Goal: Task Accomplishment & Management: Complete application form

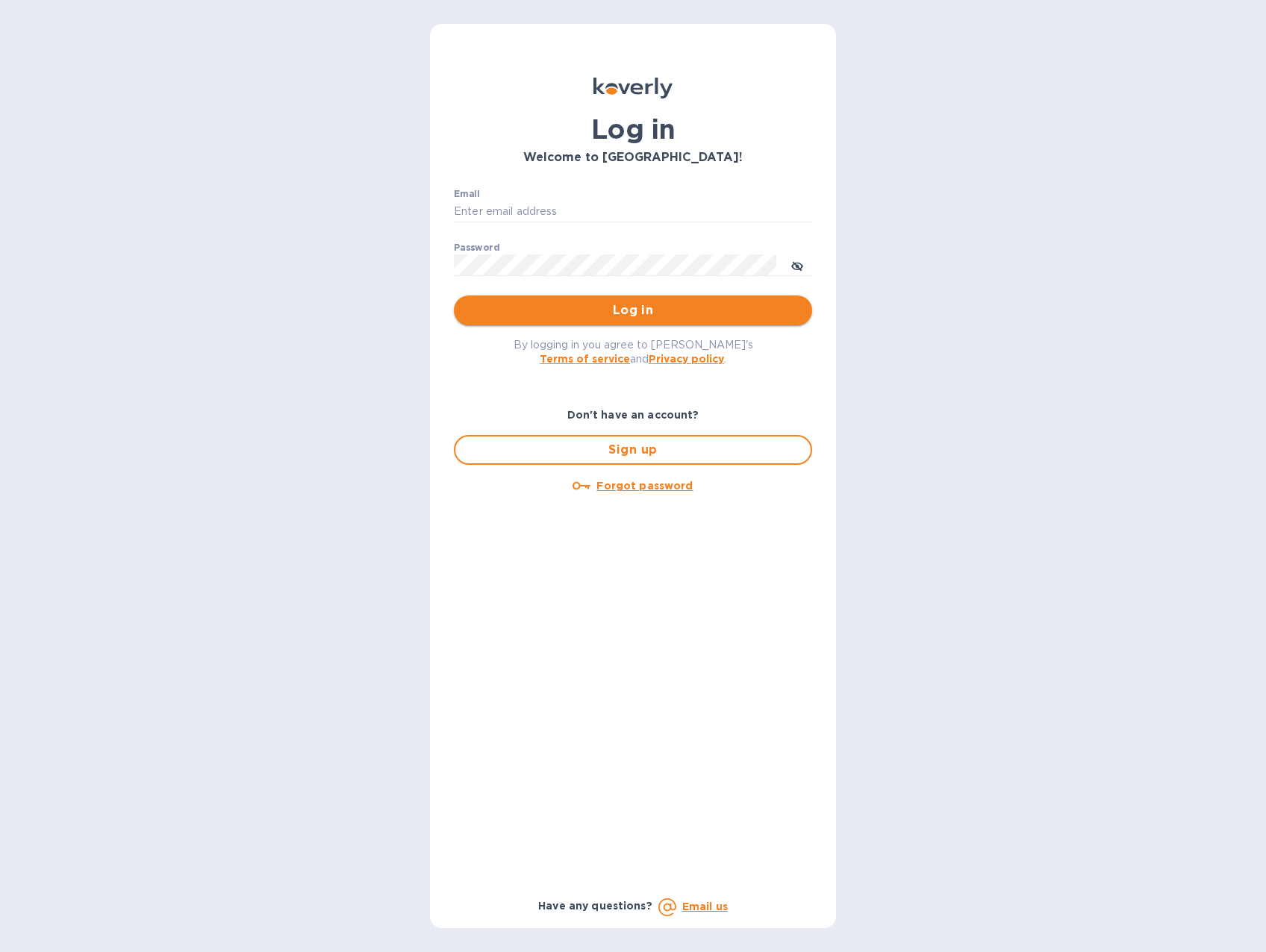
type input "bgaliquor@gmail.com"
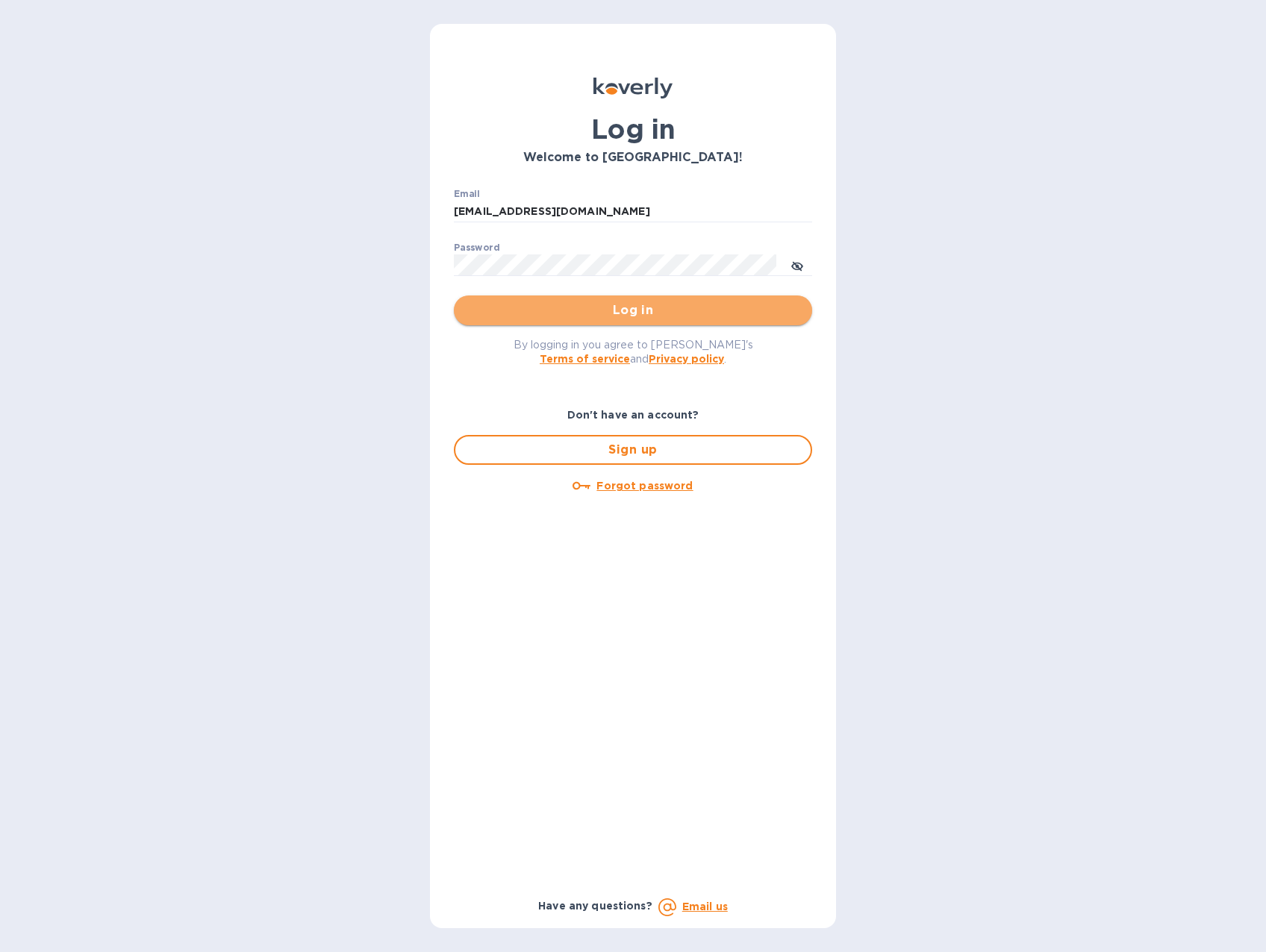
click at [659, 315] on span "Log in" at bounding box center [633, 310] width 334 height 18
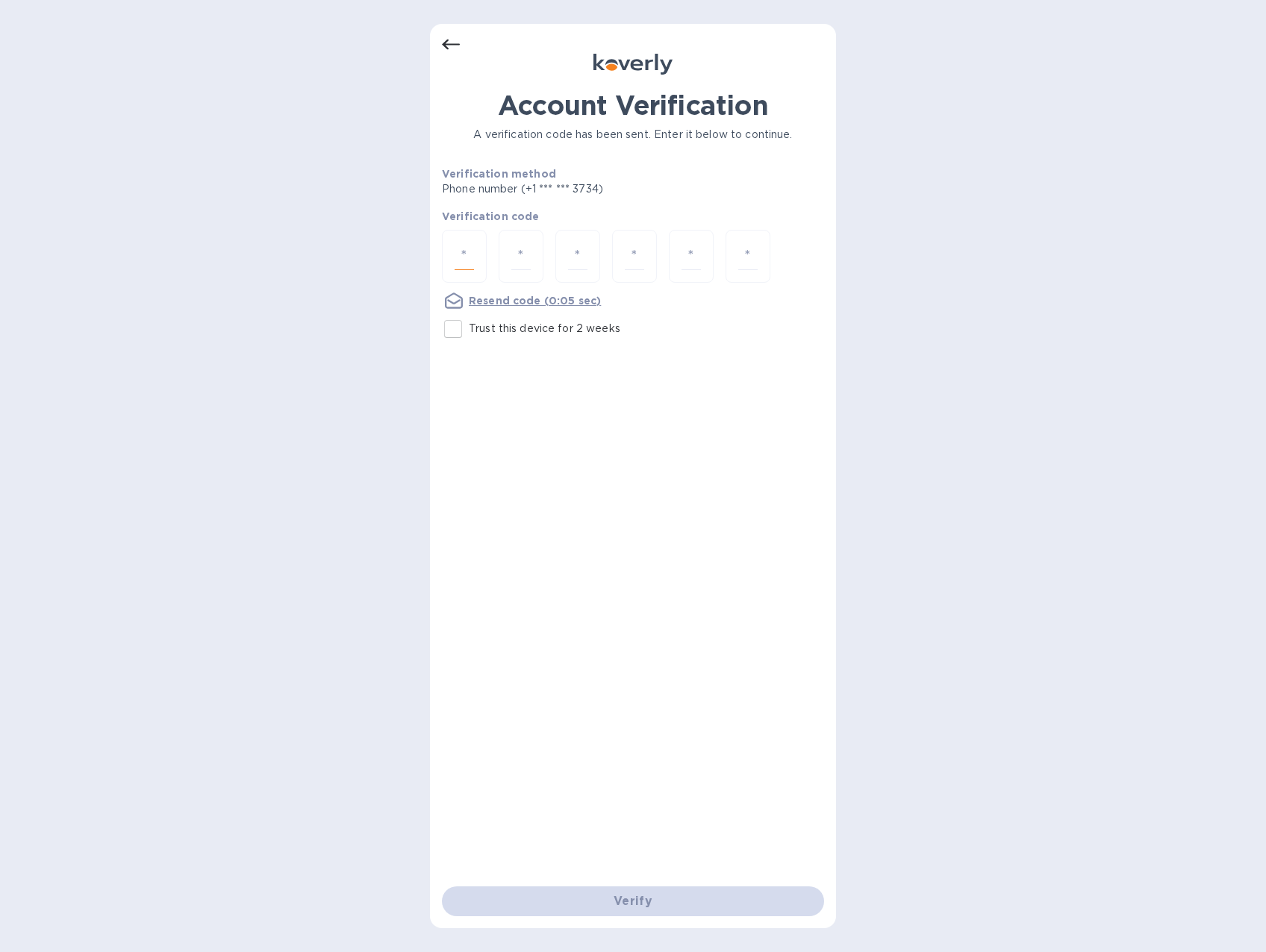
click at [460, 254] on input "number" at bounding box center [464, 256] width 19 height 28
type input "6"
type input "2"
type input "1"
type input "8"
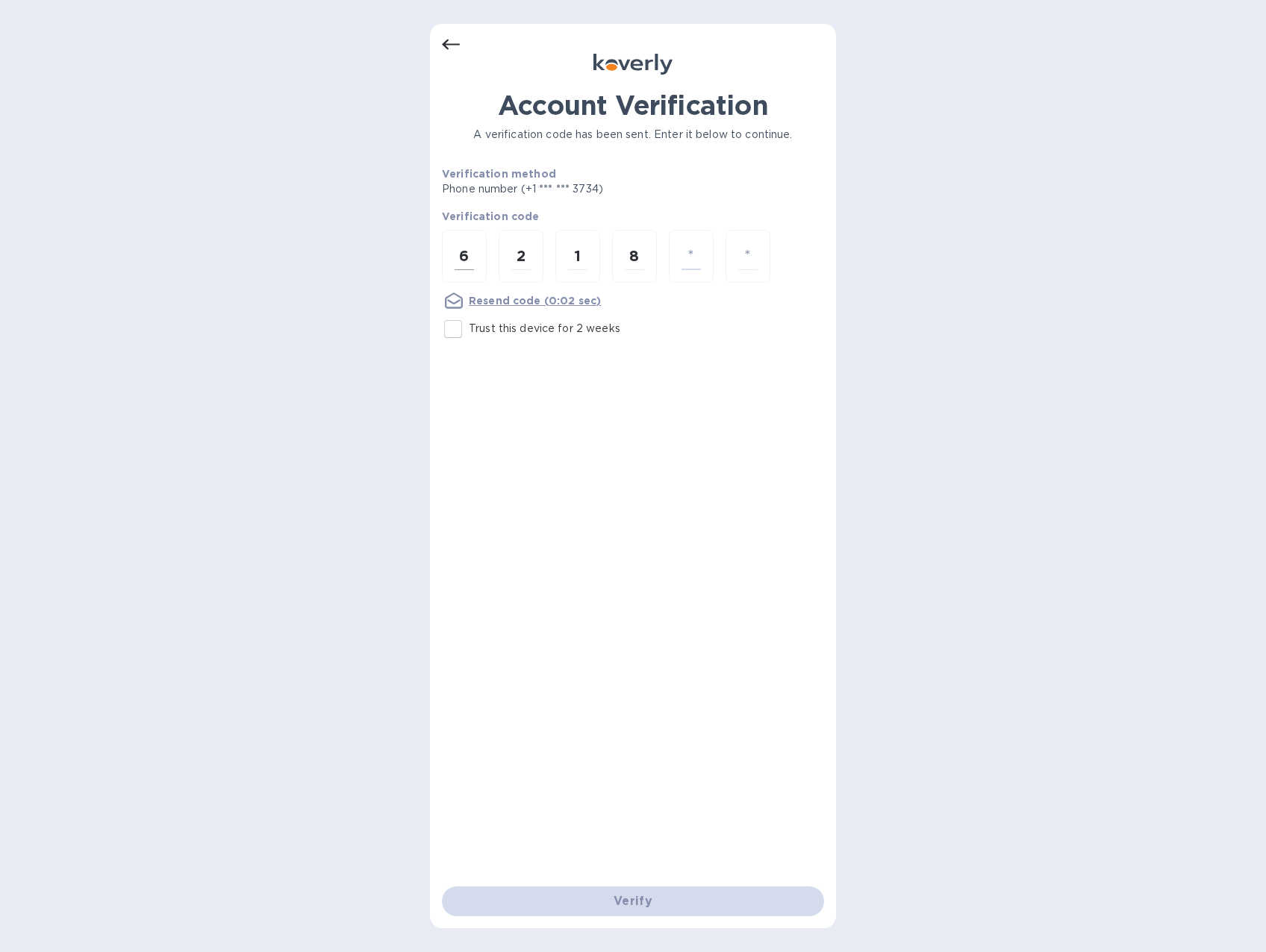
type input "1"
type input "9"
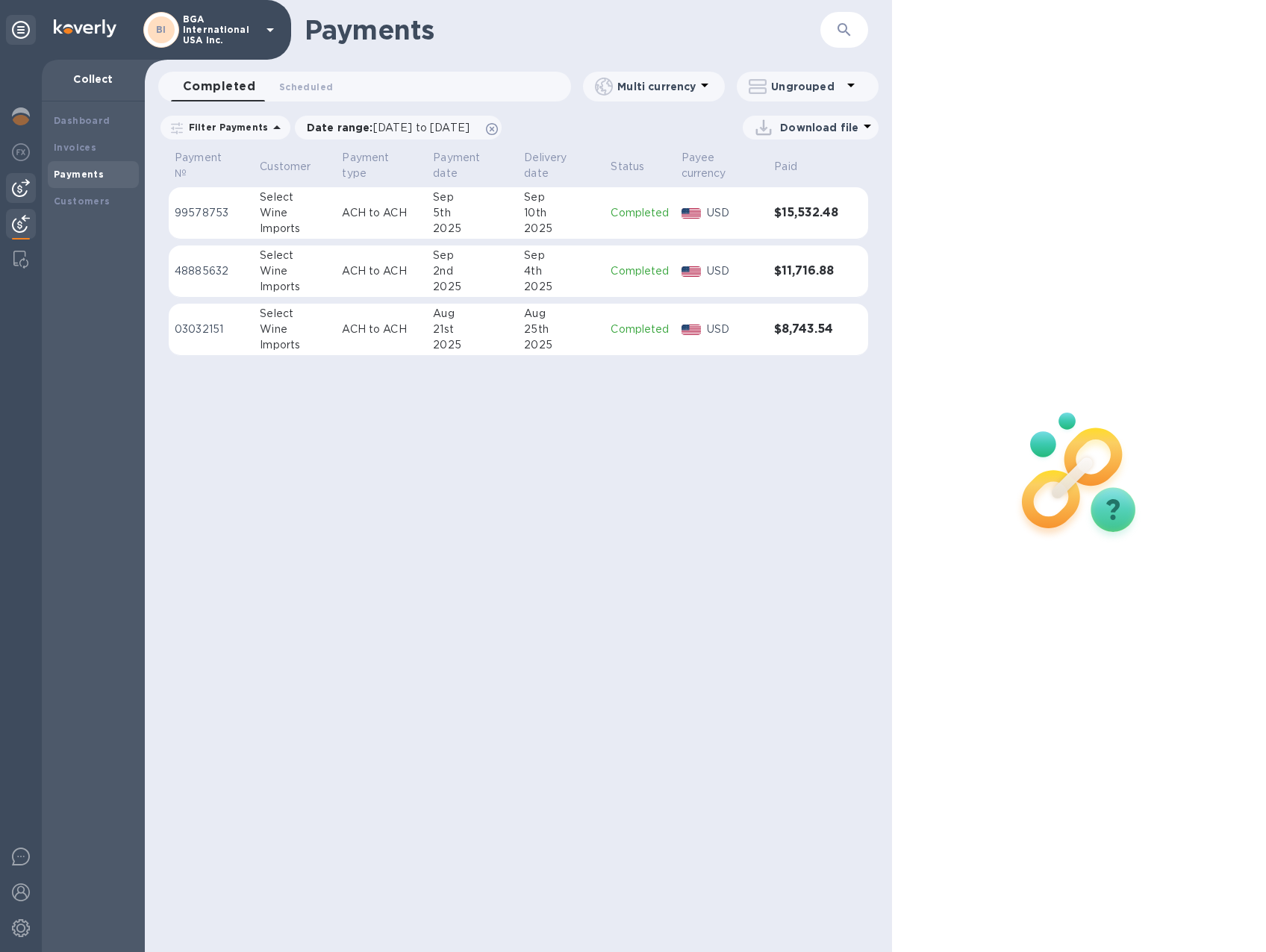
click at [18, 185] on img at bounding box center [21, 188] width 18 height 18
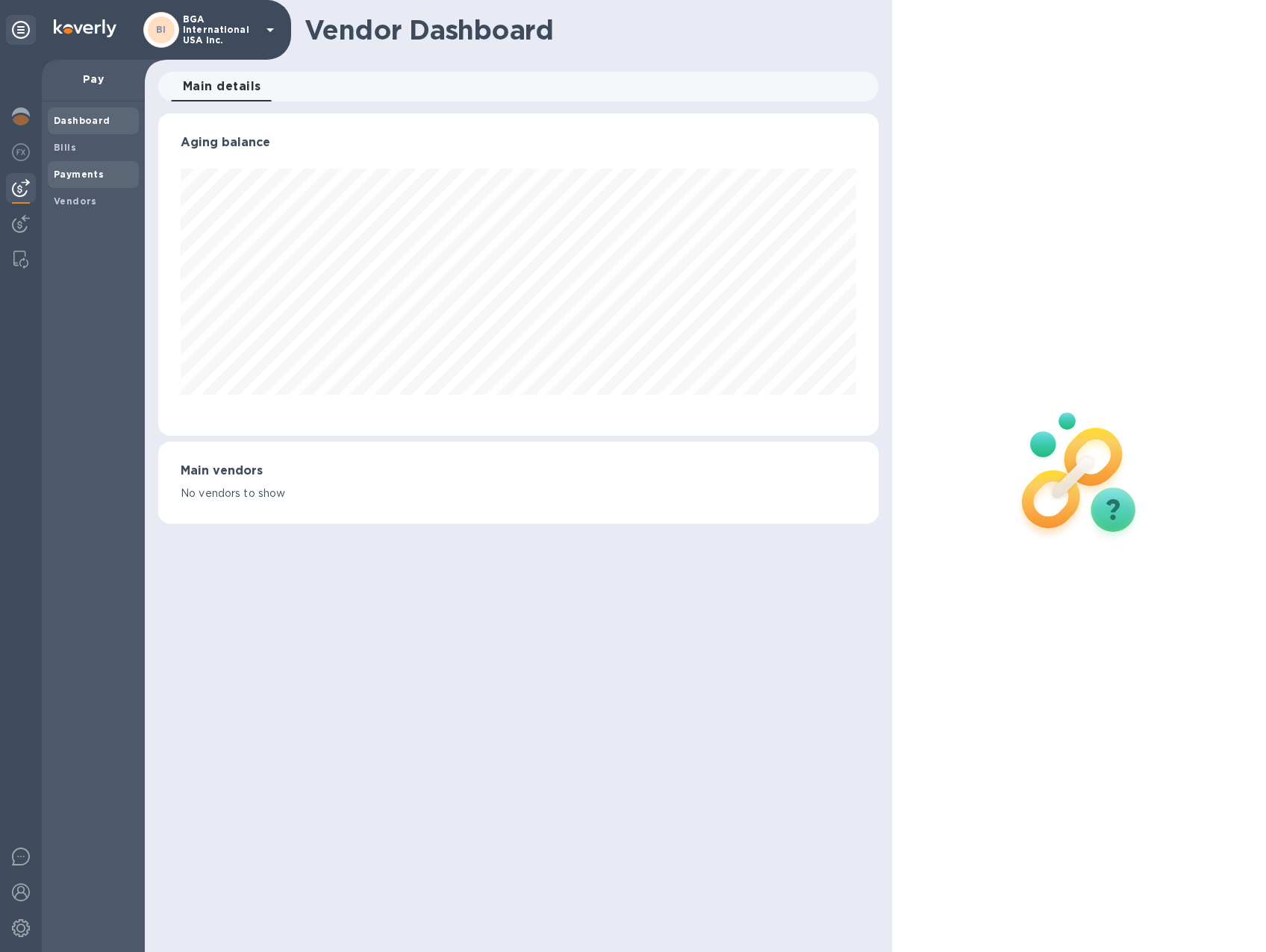
scroll to position [322, 720]
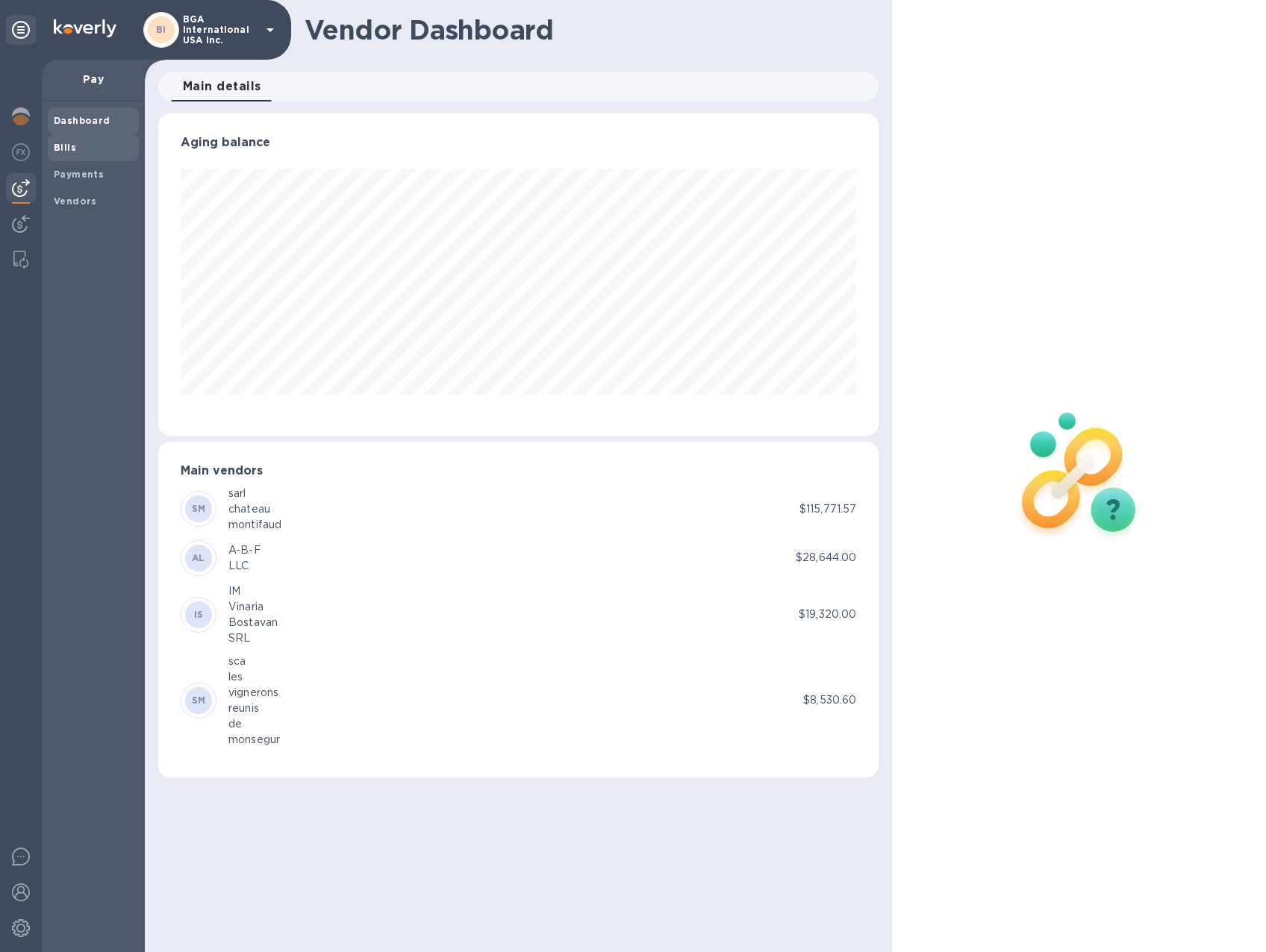
click at [82, 151] on span "Bills" at bounding box center [94, 148] width 79 height 15
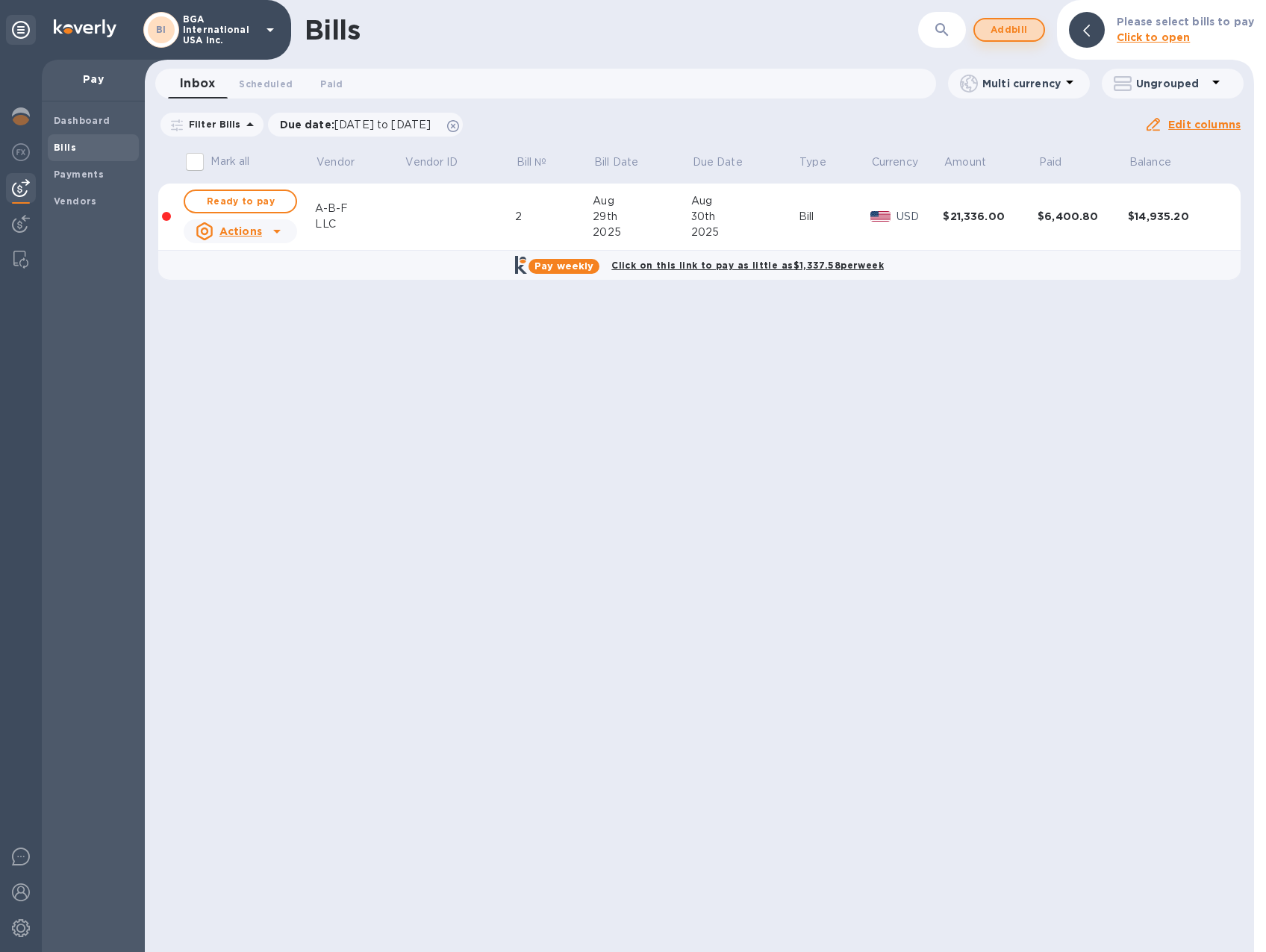
click at [1009, 32] on span "Add bill" at bounding box center [1009, 30] width 45 height 18
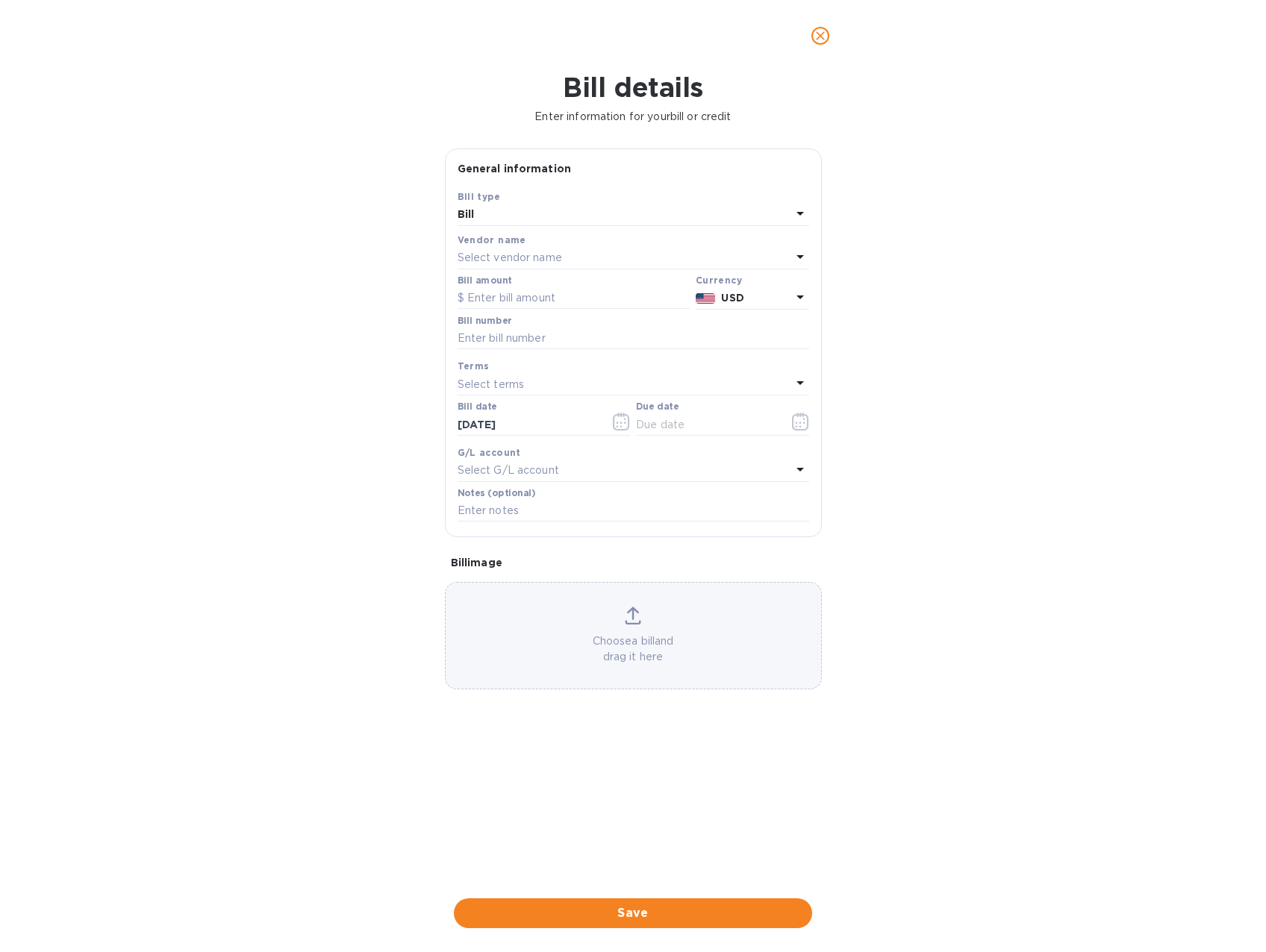
click at [540, 253] on p "Select vendor name" at bounding box center [510, 257] width 105 height 16
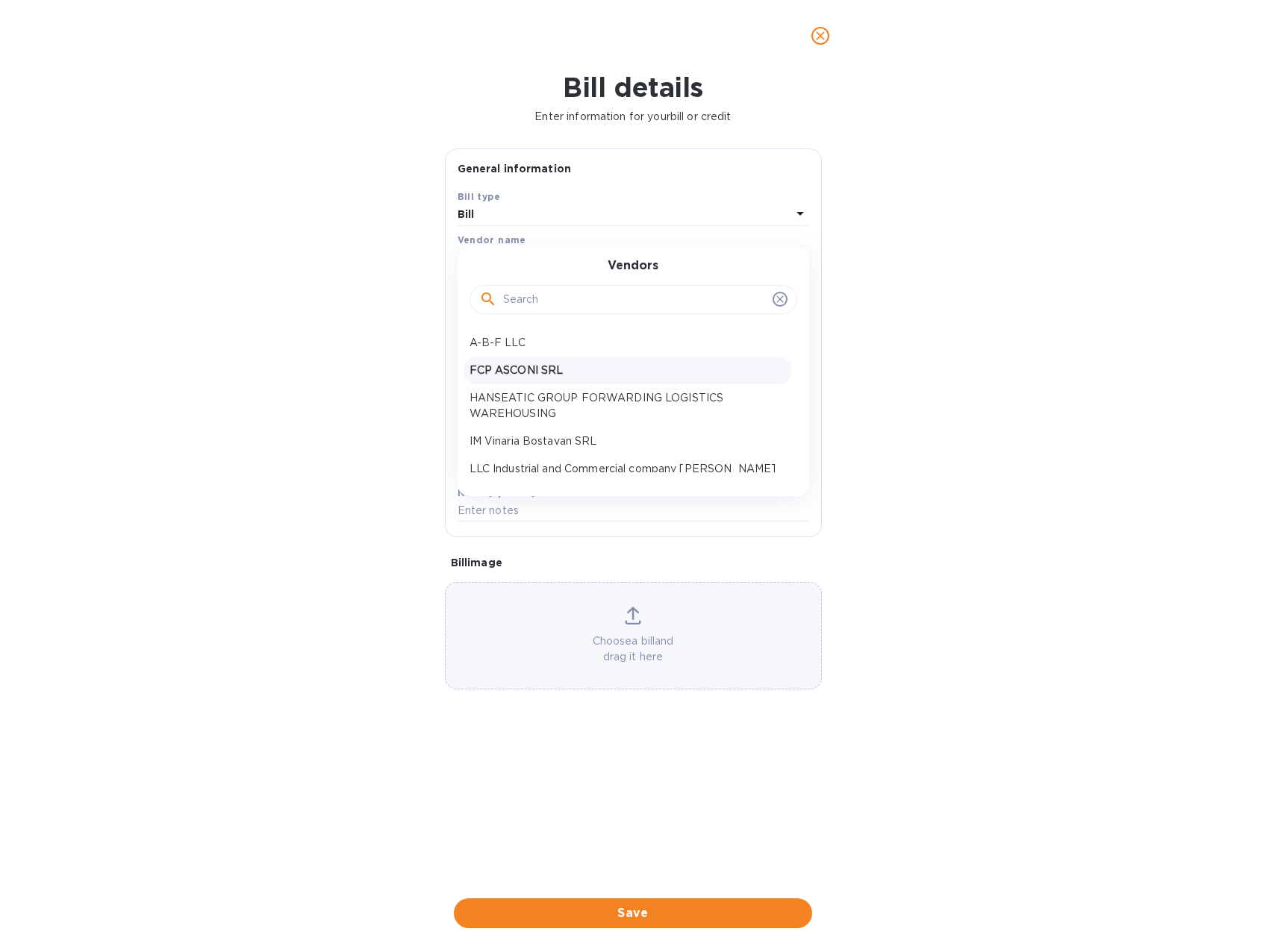
click at [548, 371] on p "FCP ASCONI SRL" at bounding box center [627, 370] width 316 height 16
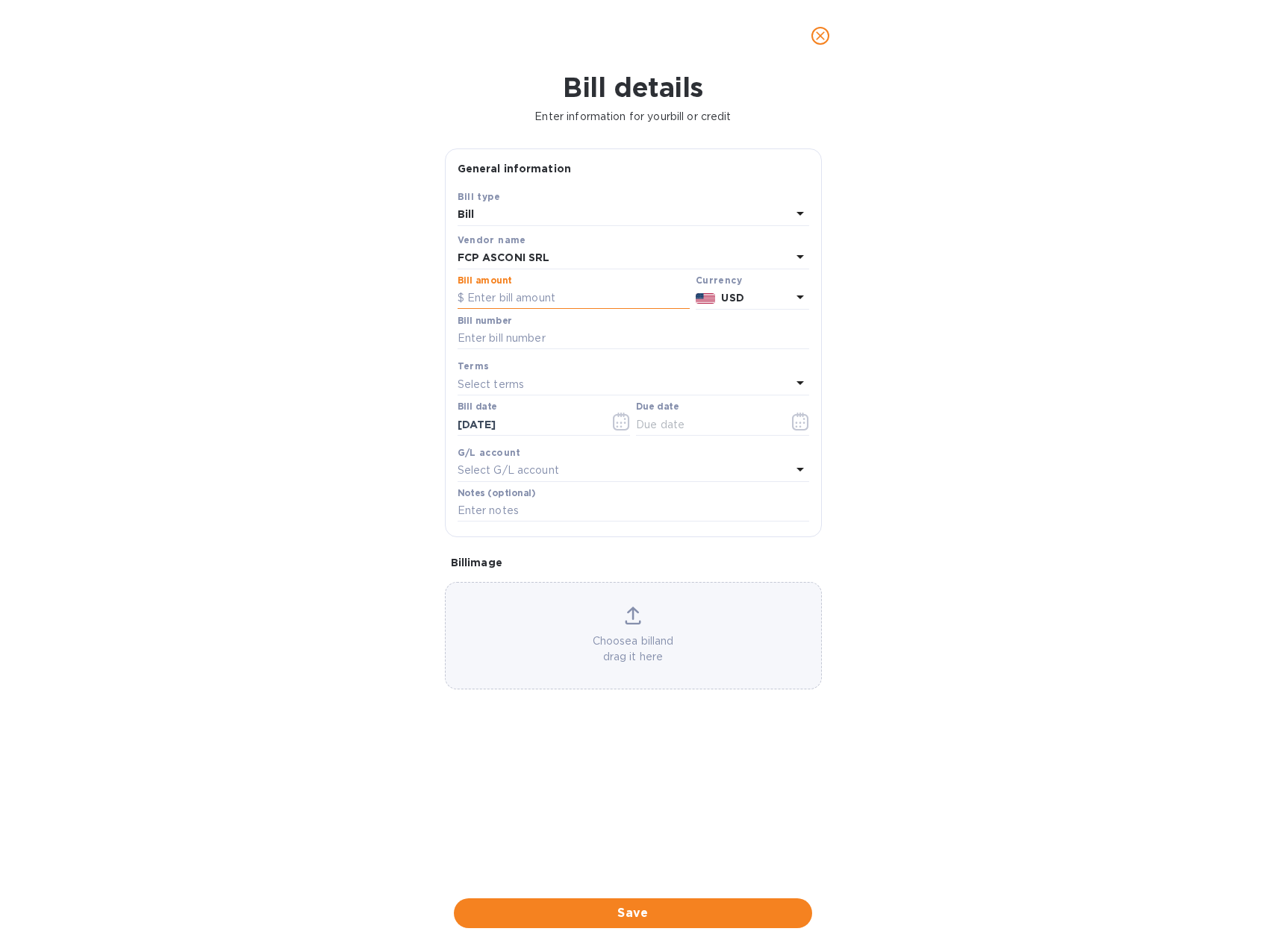
click at [508, 293] on input "text" at bounding box center [573, 298] width 232 height 22
type input "27,493.20"
click at [499, 338] on input "text" at bounding box center [633, 339] width 352 height 22
type input "299/2025"
click at [501, 376] on p "Select terms" at bounding box center [490, 384] width 67 height 16
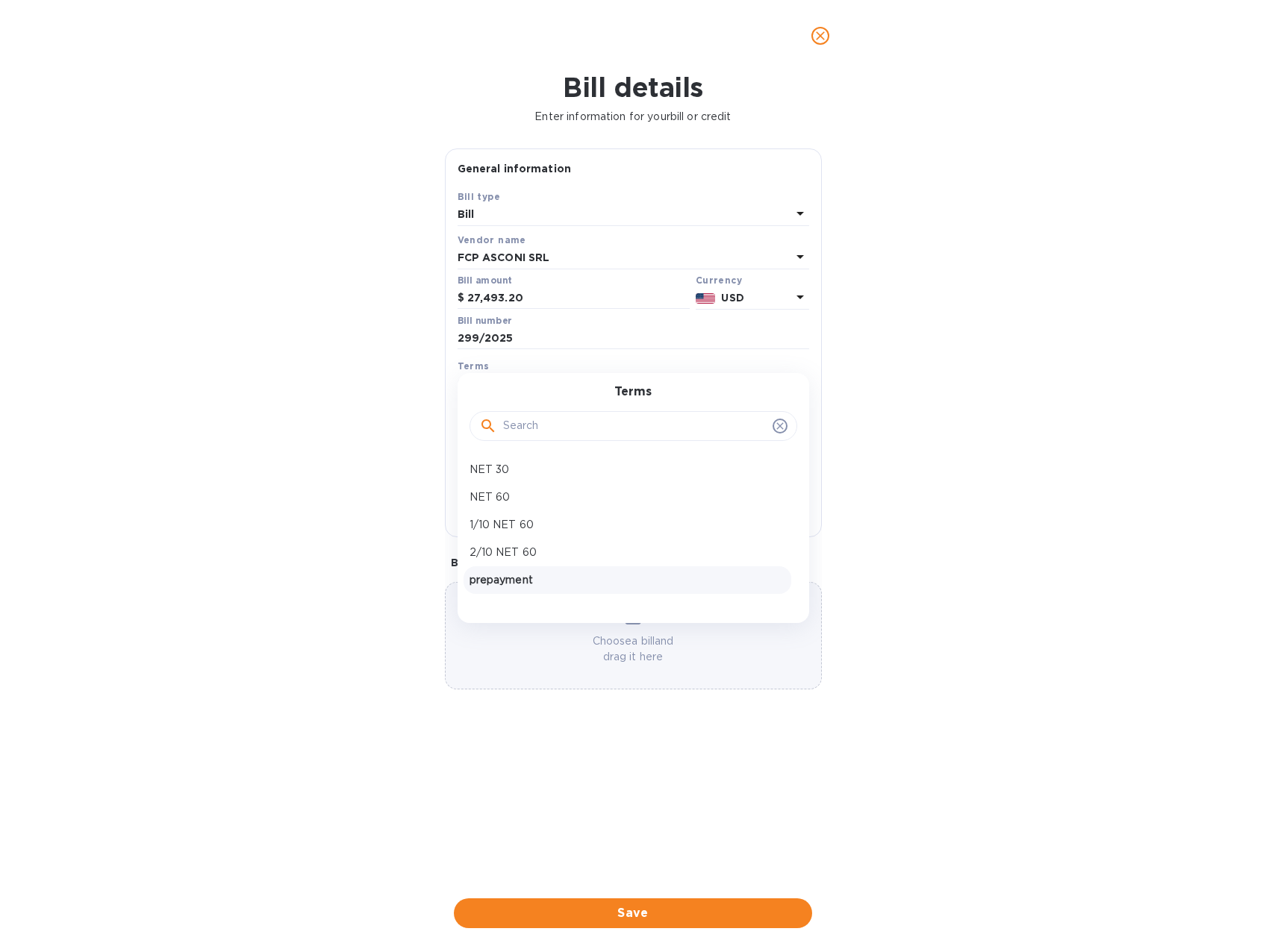
click at [487, 574] on p "prepayment" at bounding box center [627, 579] width 316 height 16
type input "[DATE]"
click at [519, 465] on p "Select G/L account" at bounding box center [508, 470] width 102 height 16
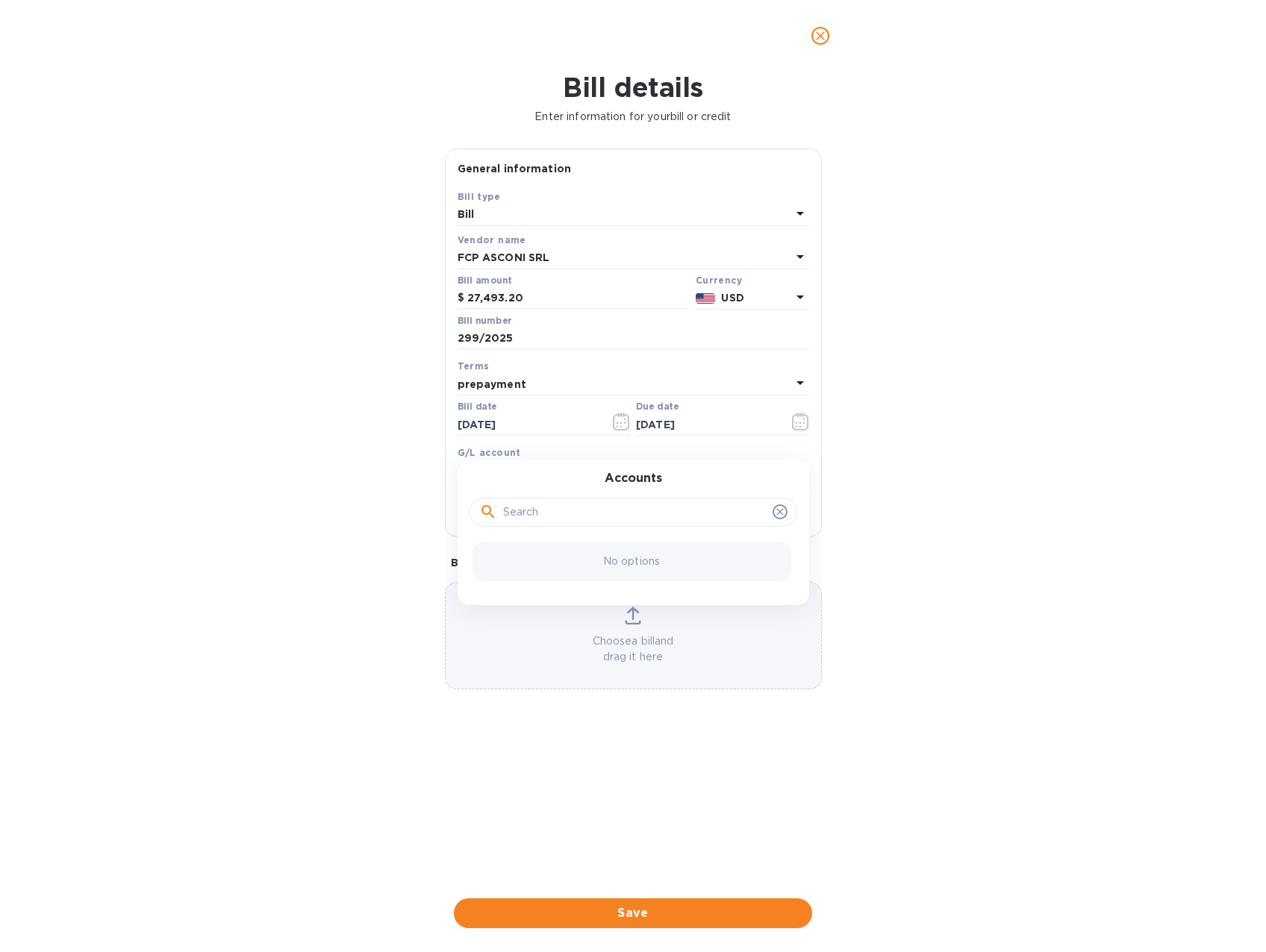
click at [519, 465] on div "Accounts No options" at bounding box center [633, 532] width 352 height 145
click at [887, 453] on div "Bill details Enter information for your bill or credit General information Save…" at bounding box center [633, 511] width 1266 height 880
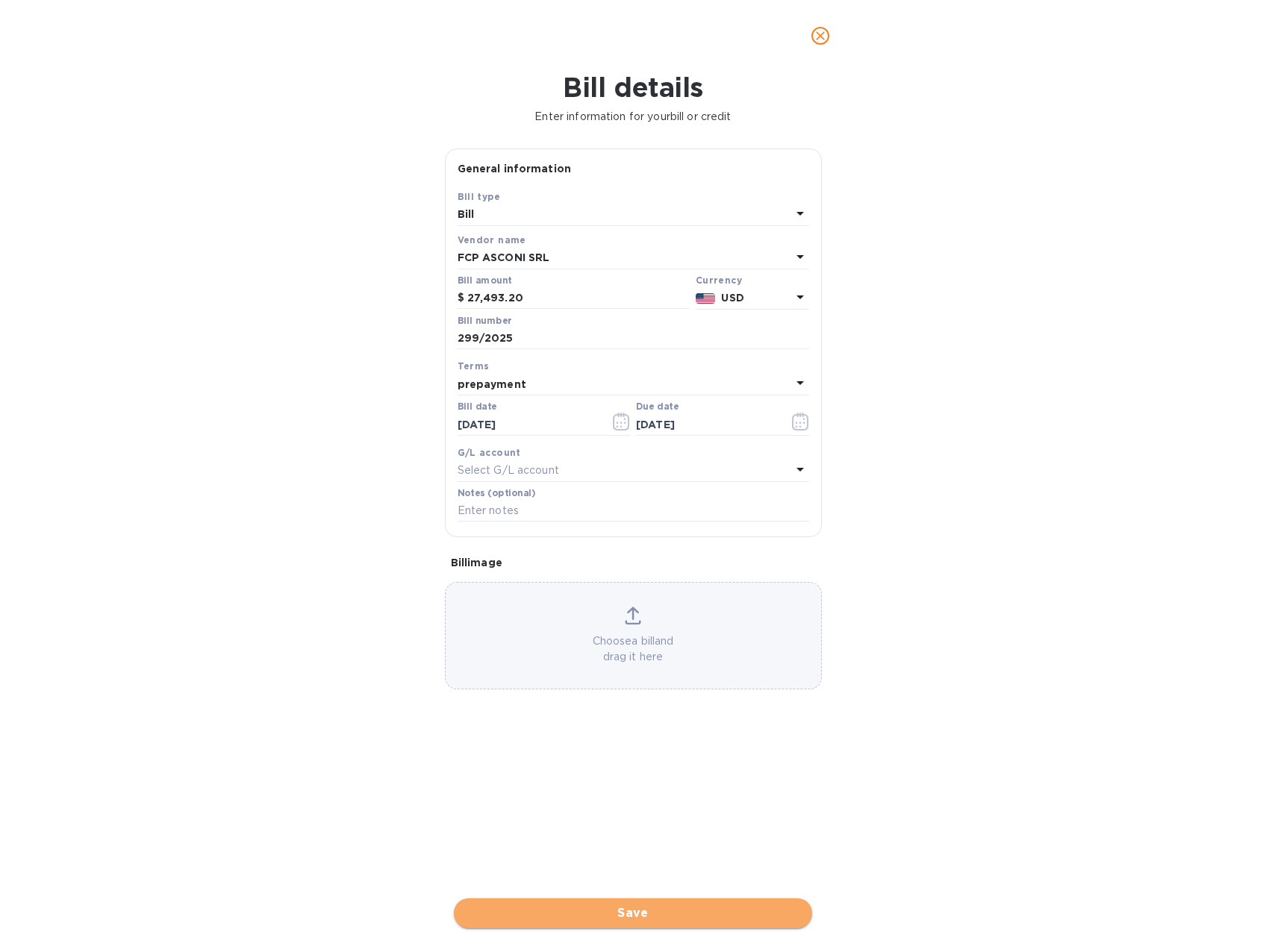
click at [742, 917] on span "Save" at bounding box center [633, 913] width 334 height 18
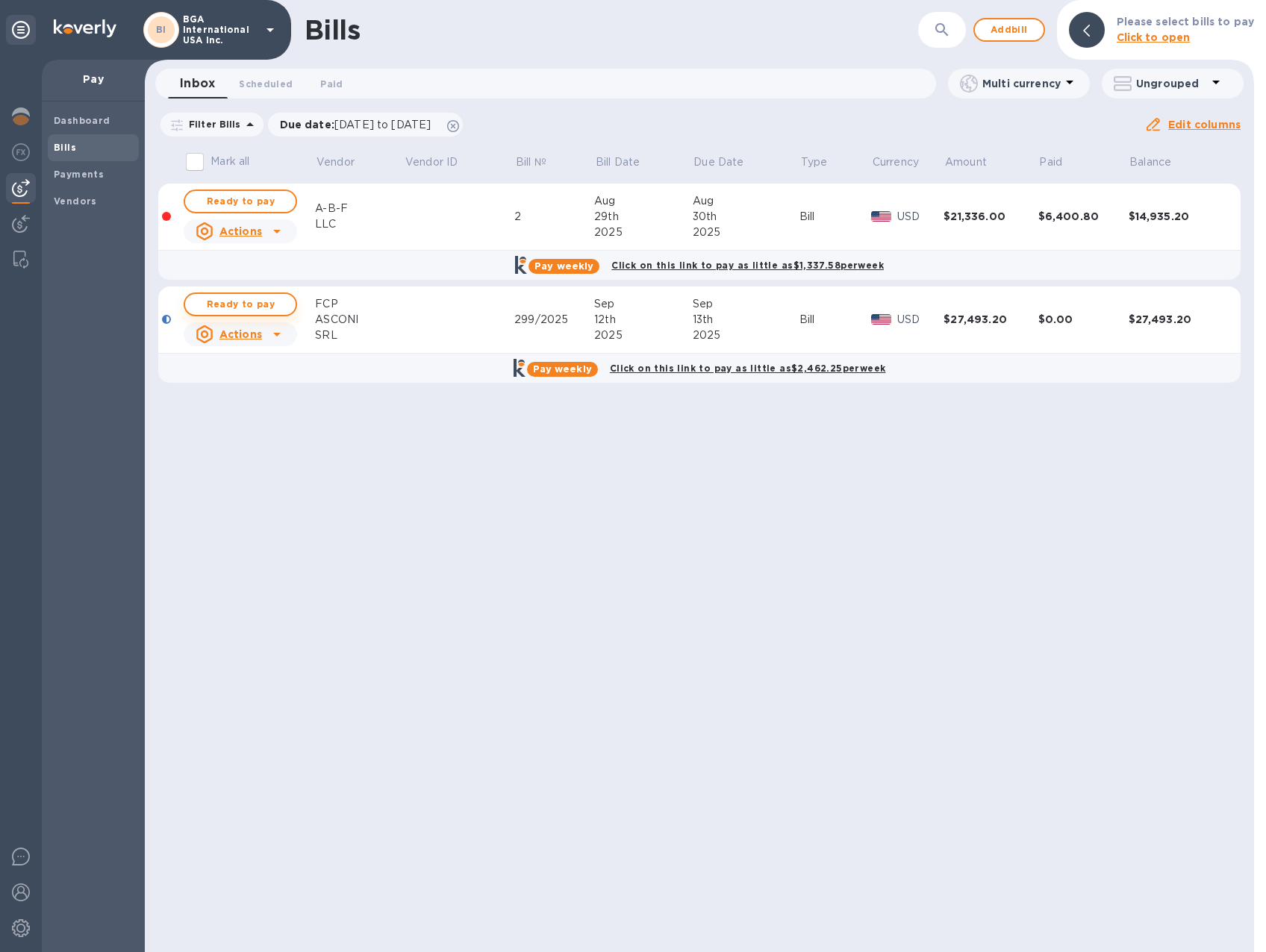
click at [257, 301] on span "Ready to pay" at bounding box center [241, 305] width 86 height 18
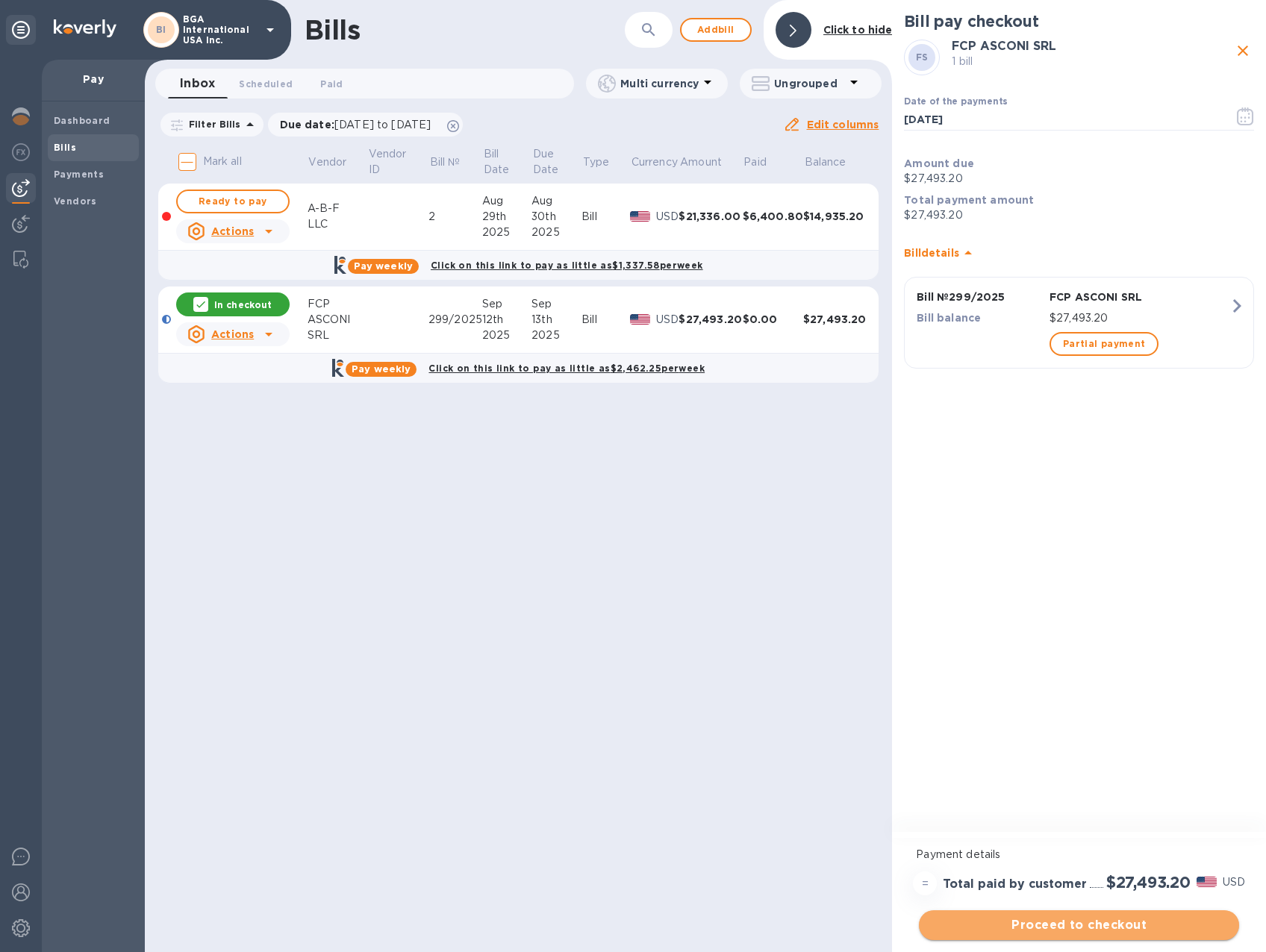
click at [1101, 926] on span "Proceed to checkout" at bounding box center [1079, 925] width 297 height 18
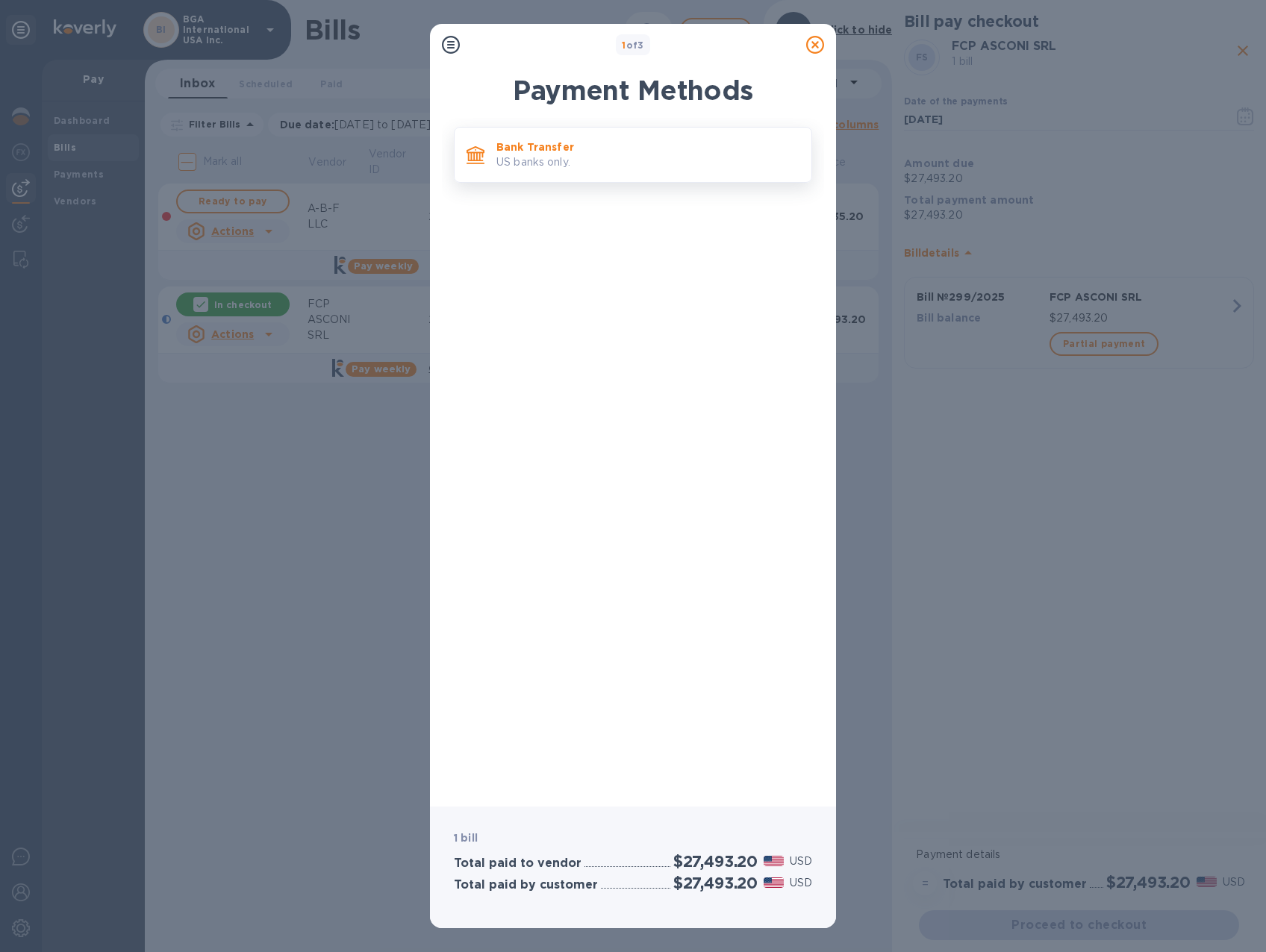
click at [628, 159] on p "US banks only." at bounding box center [648, 162] width 303 height 16
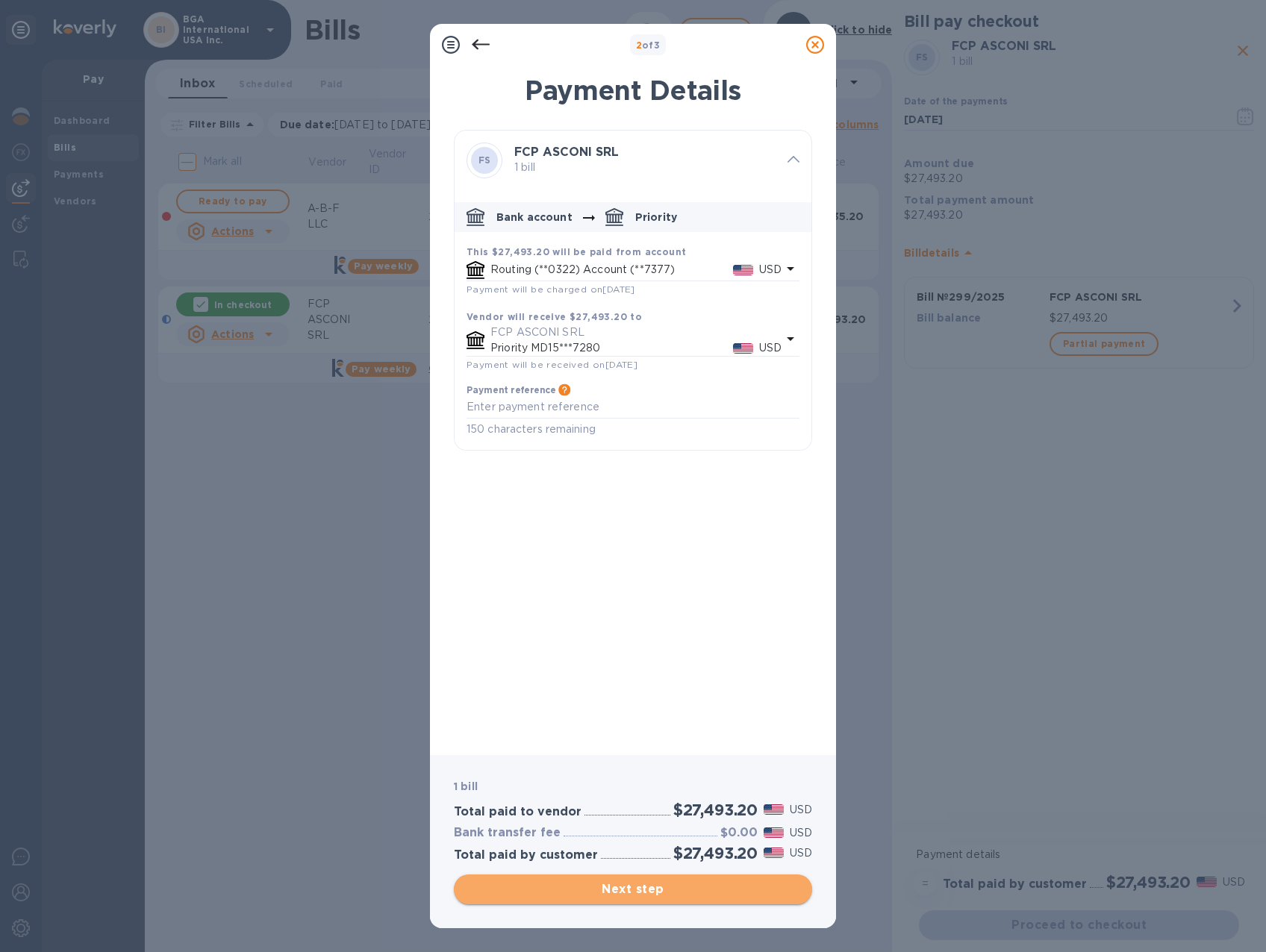
click at [660, 893] on span "Next step" at bounding box center [633, 890] width 334 height 18
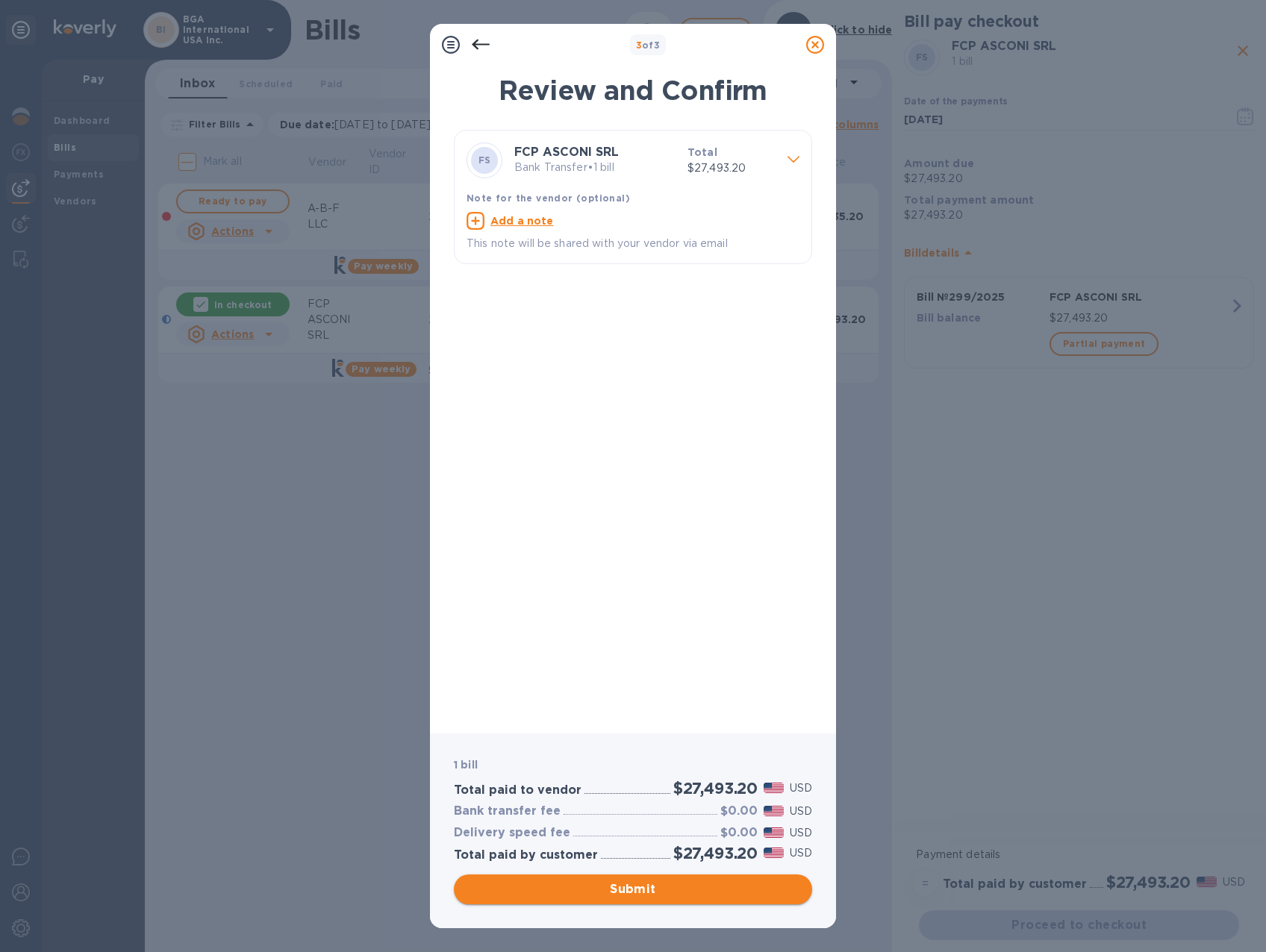
click at [660, 893] on span "Submit" at bounding box center [633, 890] width 334 height 18
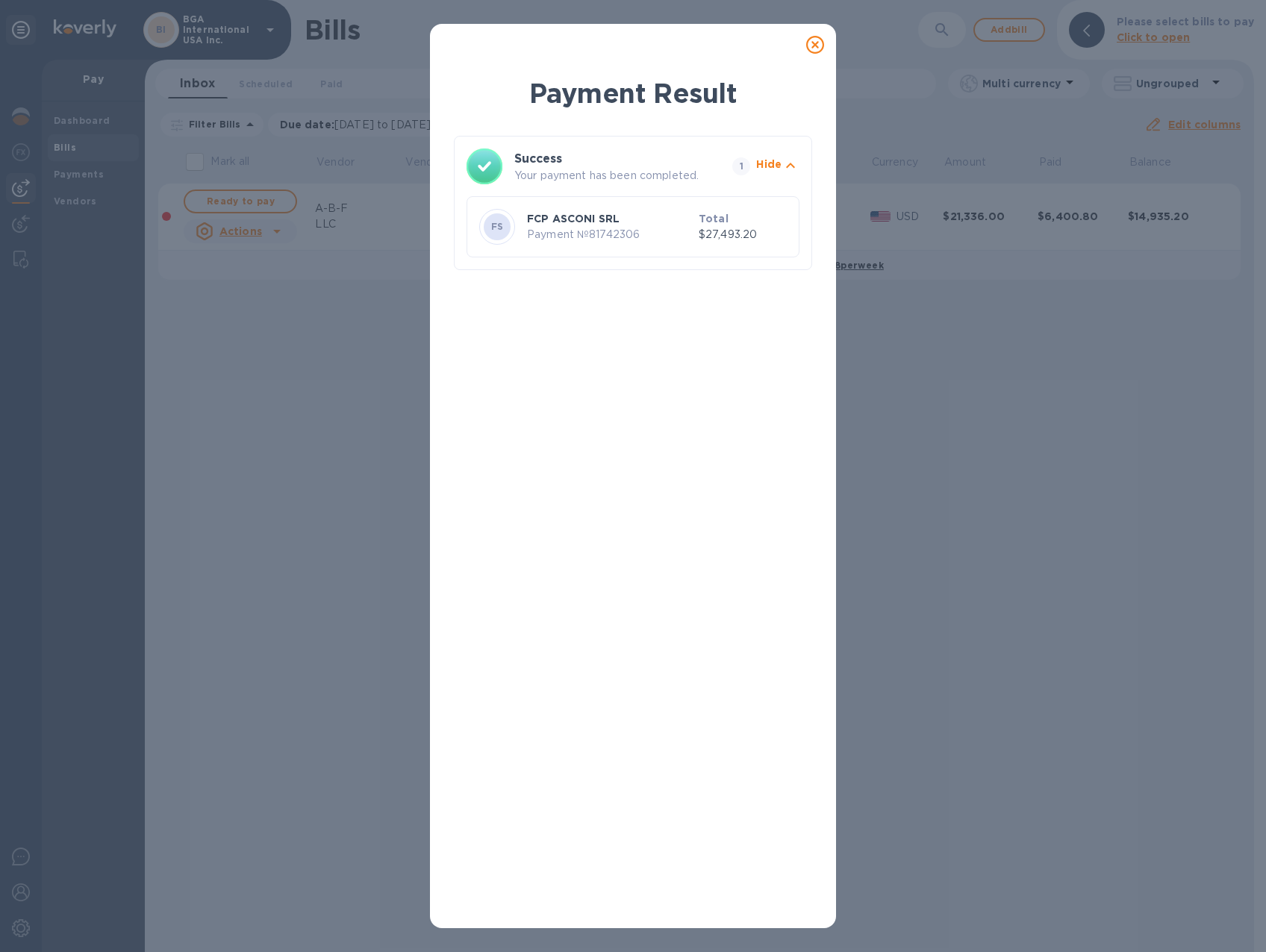
click at [812, 49] on icon at bounding box center [815, 45] width 18 height 18
